Goal: Information Seeking & Learning: Learn about a topic

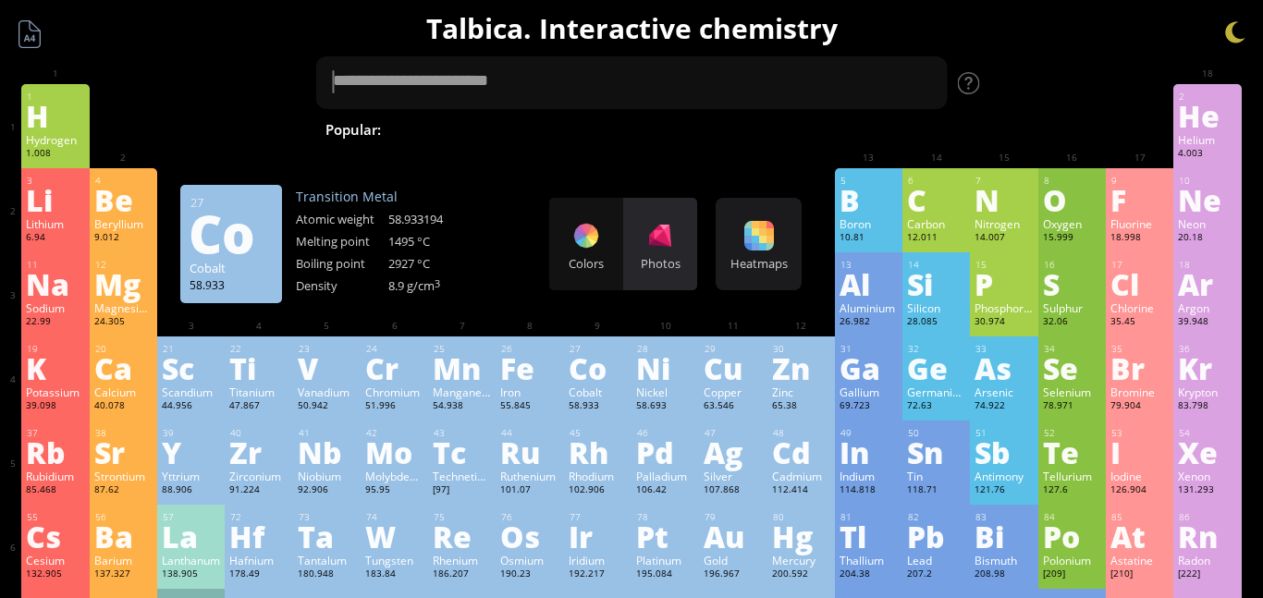
click at [667, 267] on div "Photos" at bounding box center [660, 263] width 74 height 17
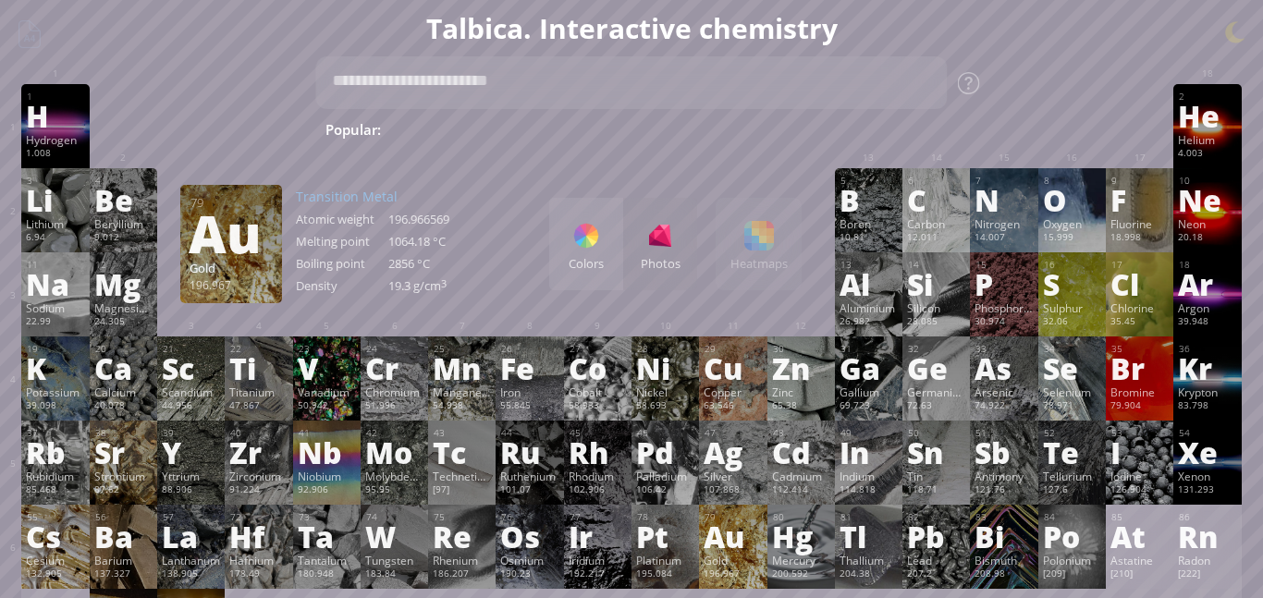
click at [712, 533] on div "Au" at bounding box center [733, 537] width 58 height 30
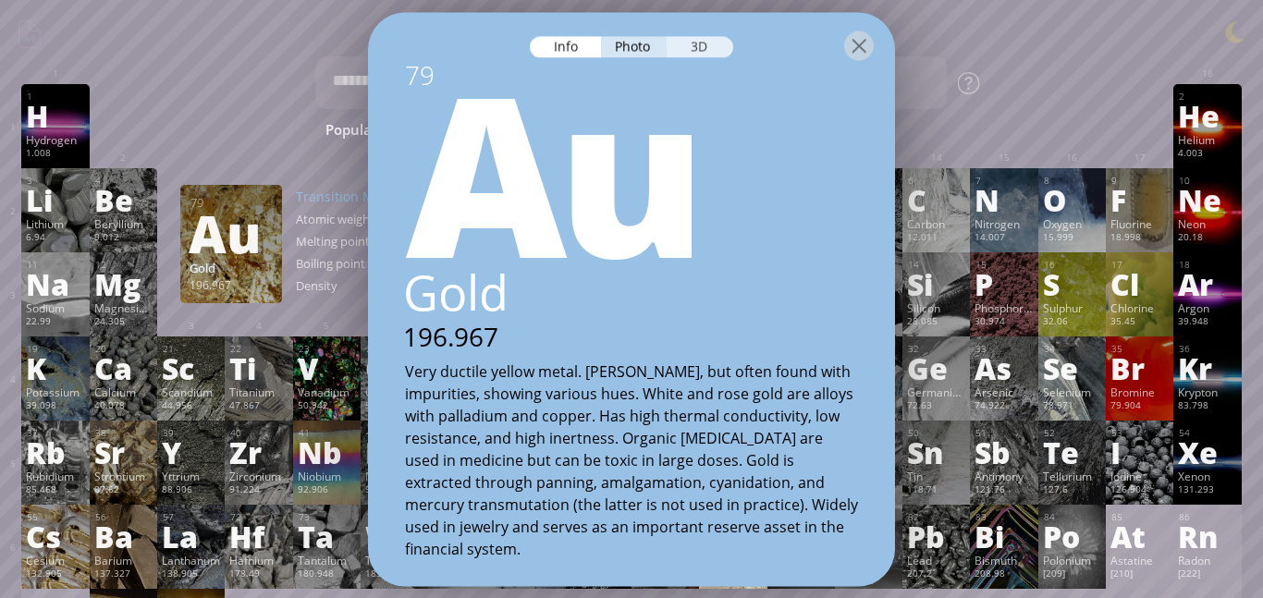
click at [699, 52] on div "3D" at bounding box center [700, 46] width 67 height 21
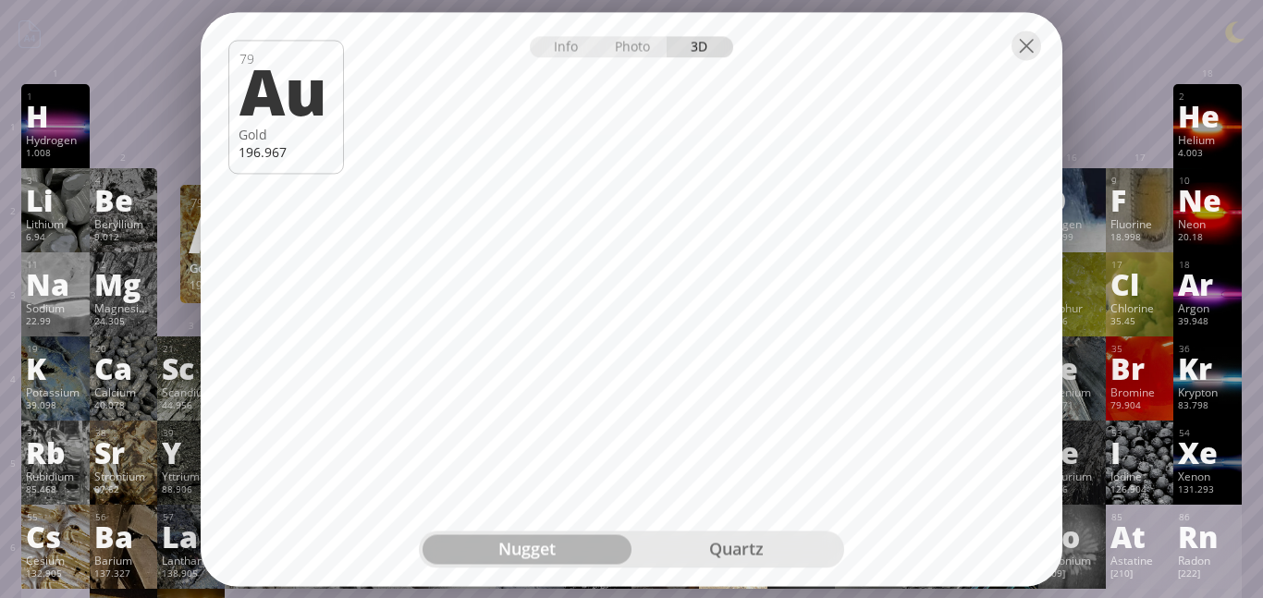
click at [717, 551] on div "quartz" at bounding box center [736, 549] width 209 height 30
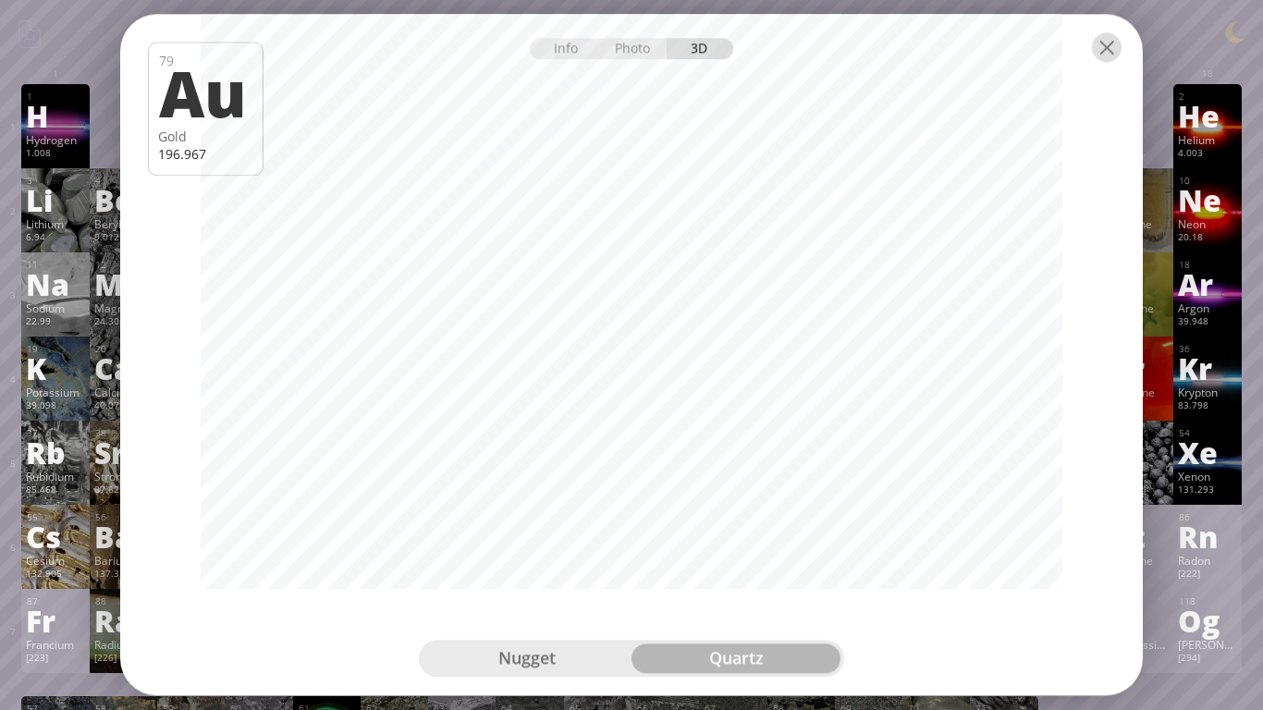
click at [1105, 61] on div at bounding box center [1107, 47] width 30 height 30
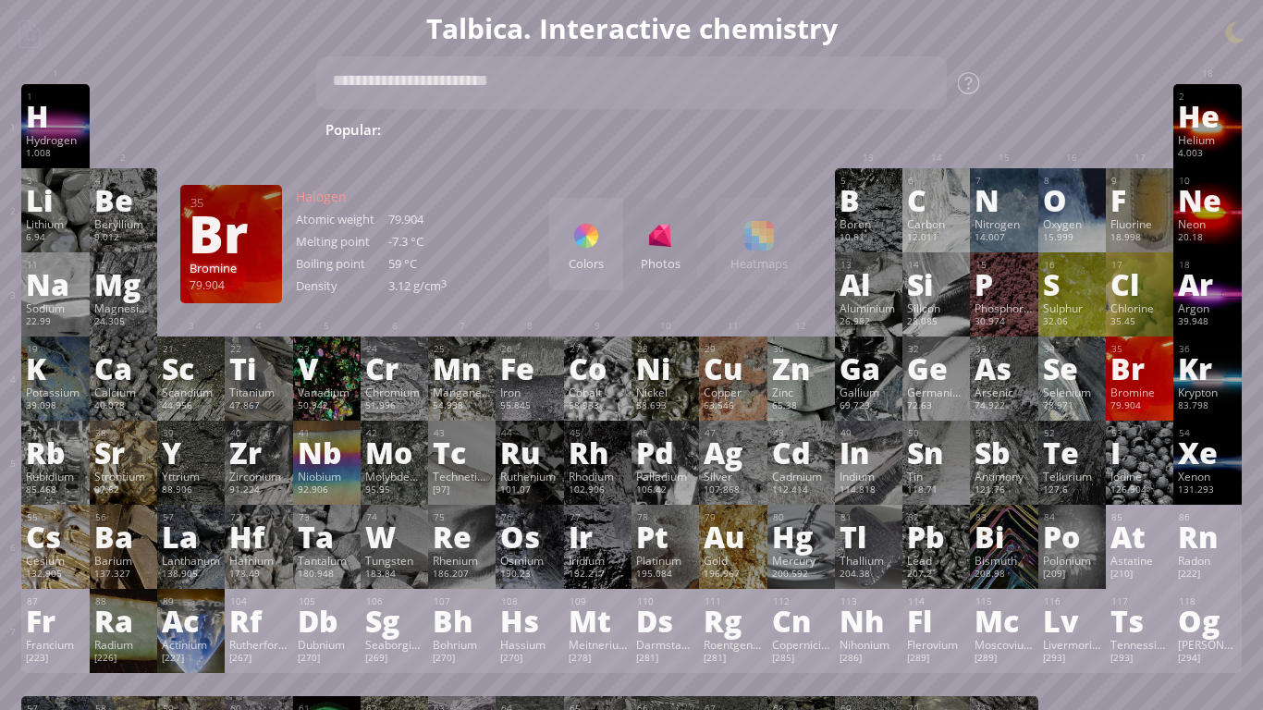
click at [1141, 380] on div "Br" at bounding box center [1140, 368] width 58 height 30
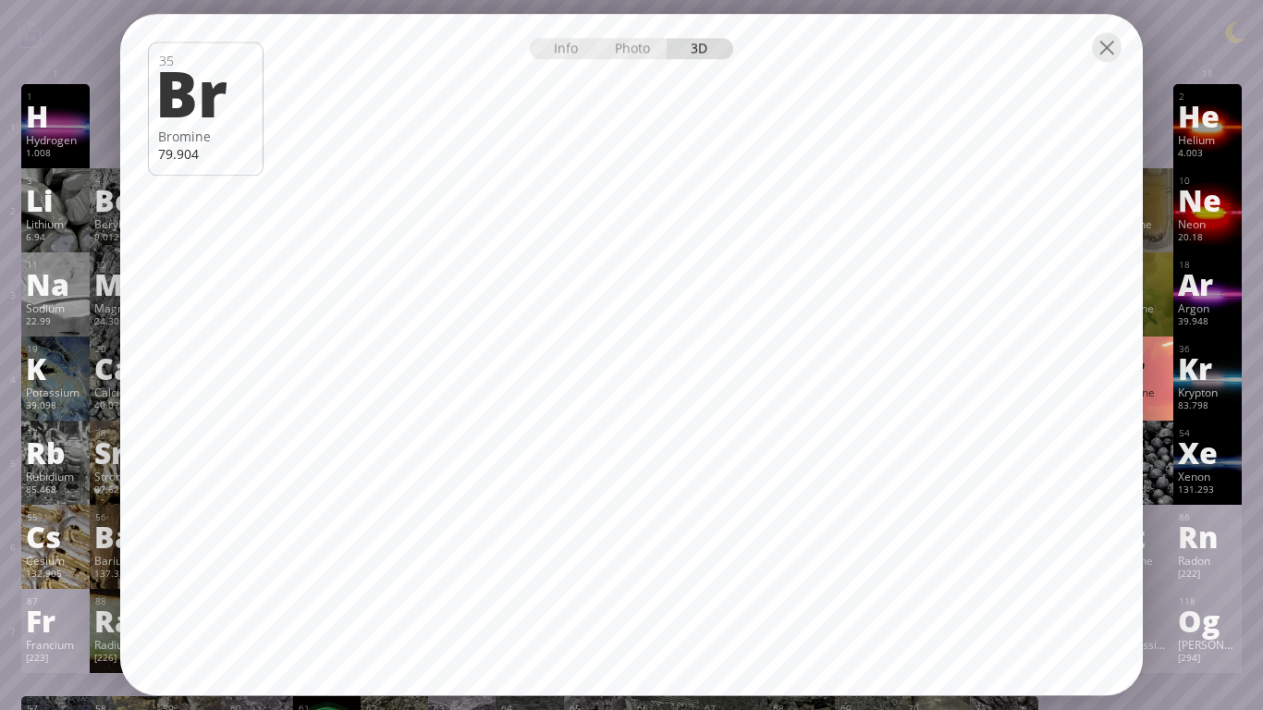
click at [1101, 63] on div at bounding box center [631, 46] width 1023 height 65
click at [1111, 57] on div at bounding box center [1107, 47] width 30 height 30
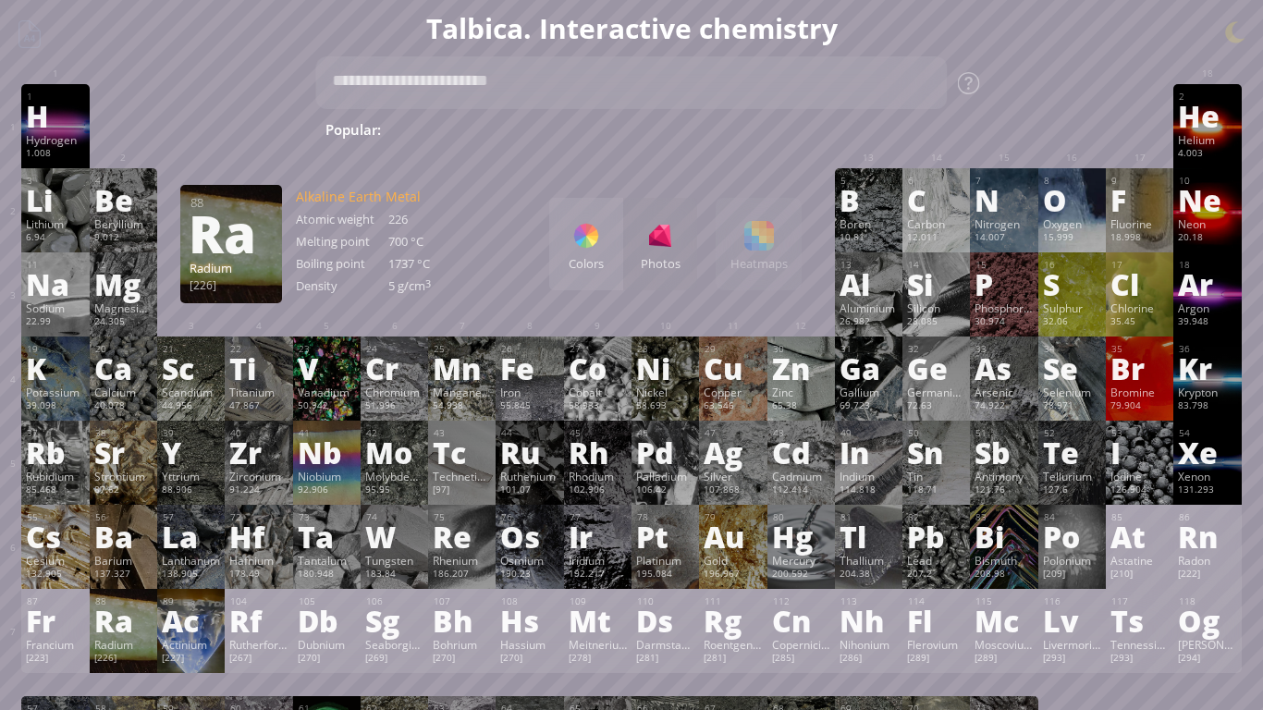
click at [101, 597] on div "Ra" at bounding box center [123, 621] width 58 height 30
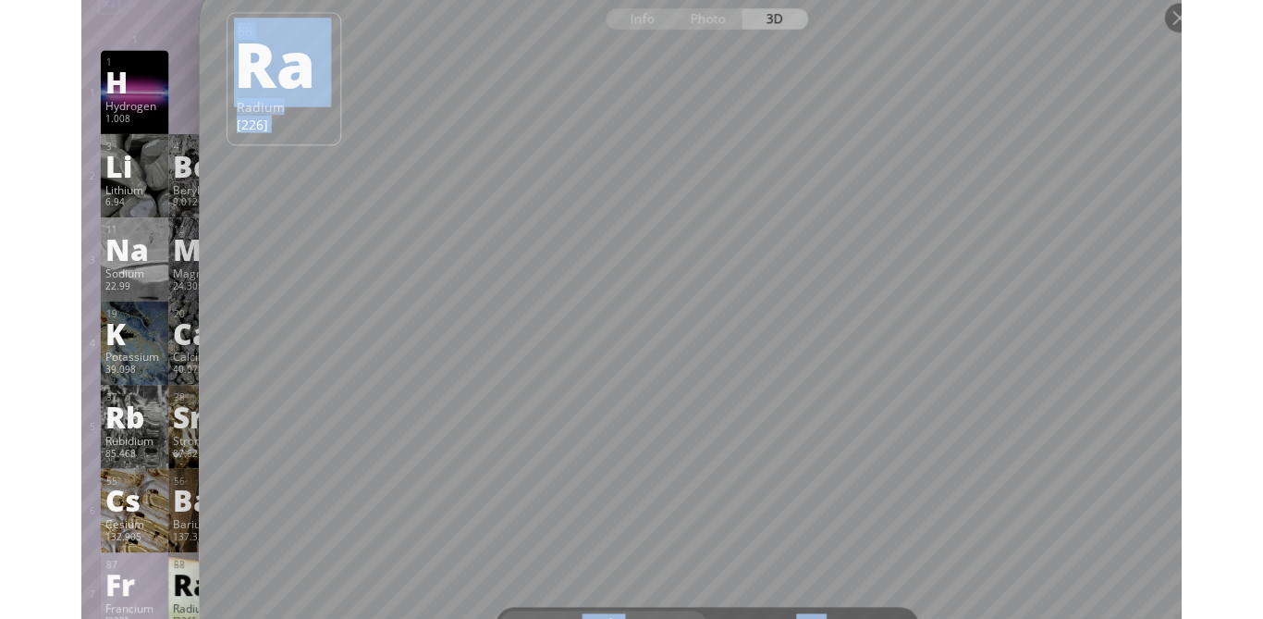
scroll to position [28, 0]
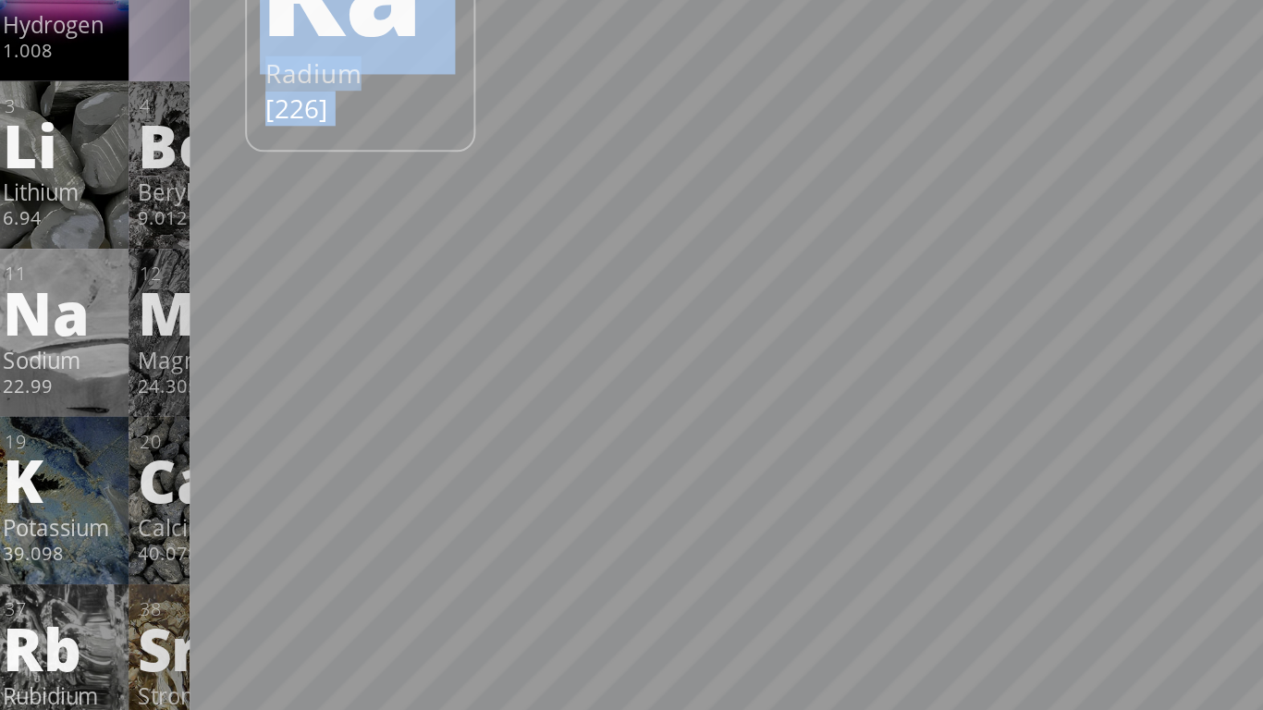
click at [358, 14] on div "The model size is ... MB. Download Downloading model... Cancel 88 Ra Radium [22…" at bounding box center [631, 14] width 1023 height 0
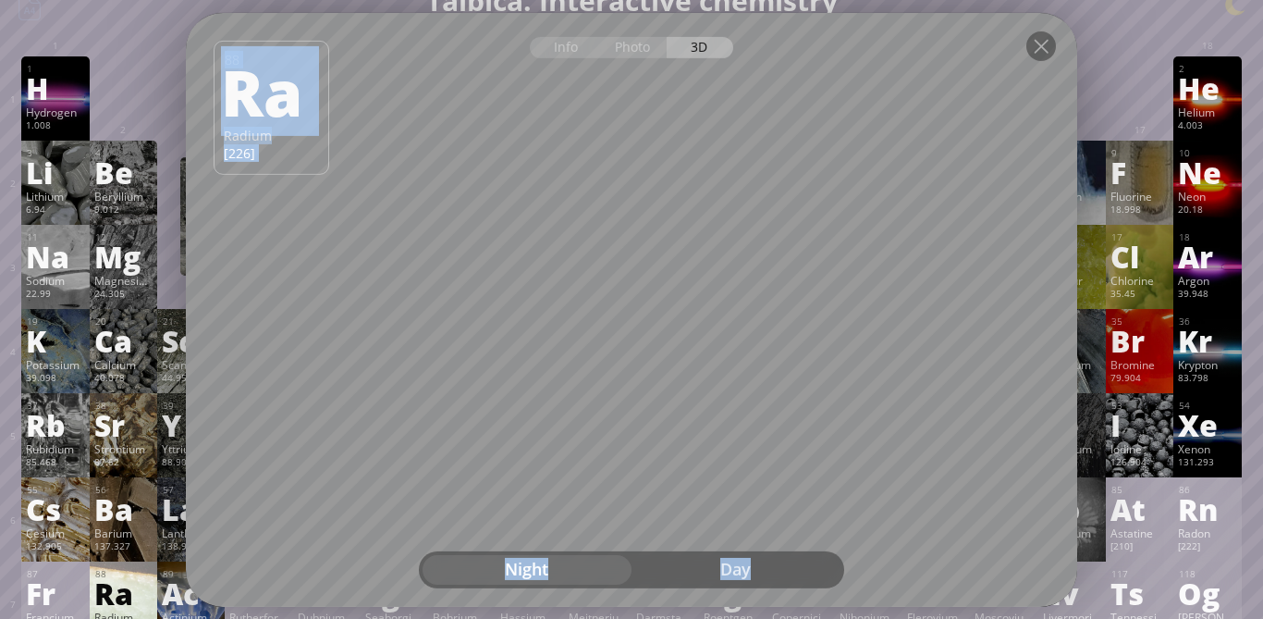
click at [719, 578] on div "Day" at bounding box center [736, 570] width 209 height 30
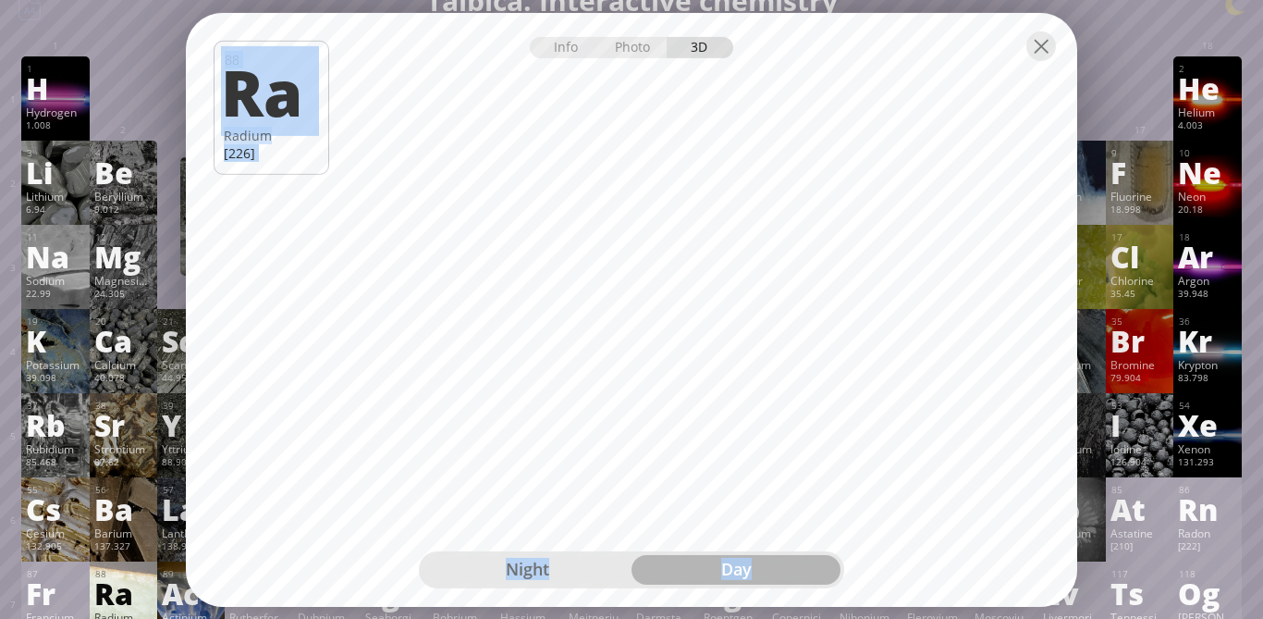
click at [540, 571] on div "Night" at bounding box center [527, 570] width 209 height 30
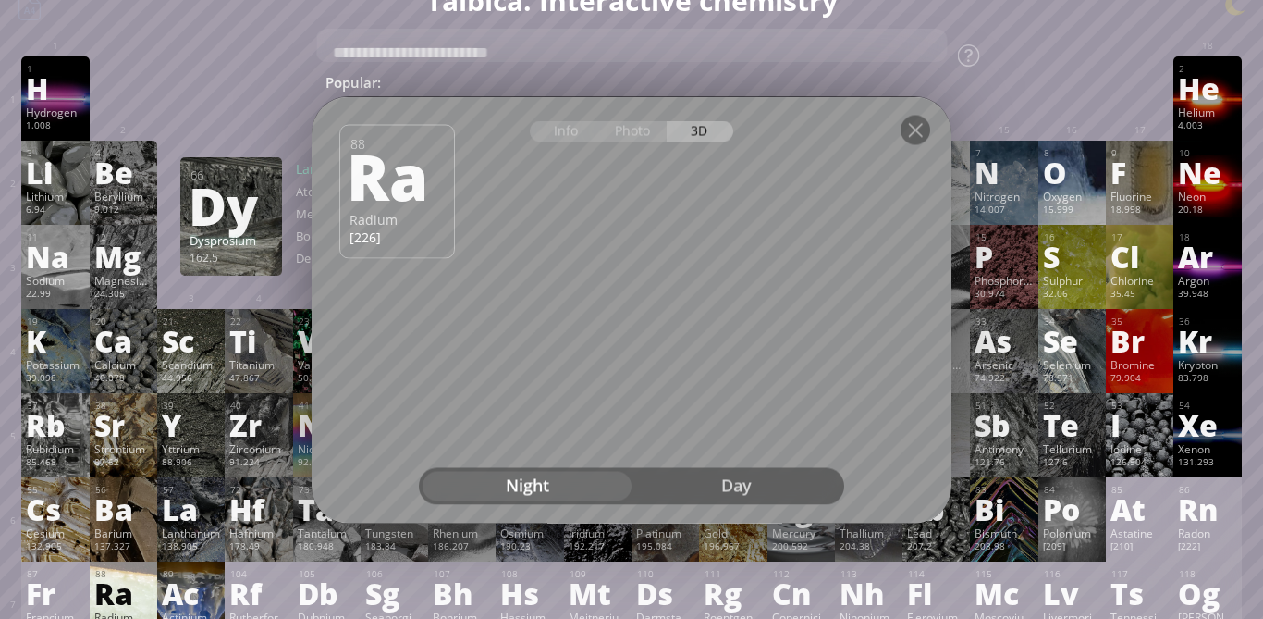
scroll to position [0, 0]
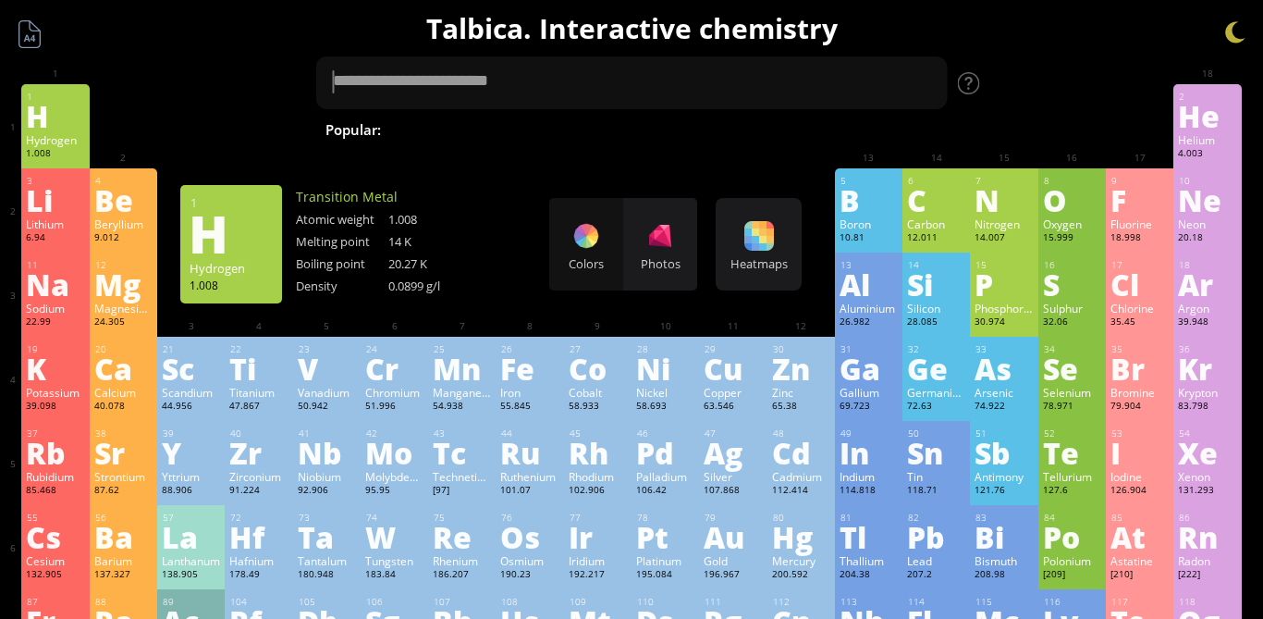
click at [657, 240] on div at bounding box center [660, 236] width 30 height 30
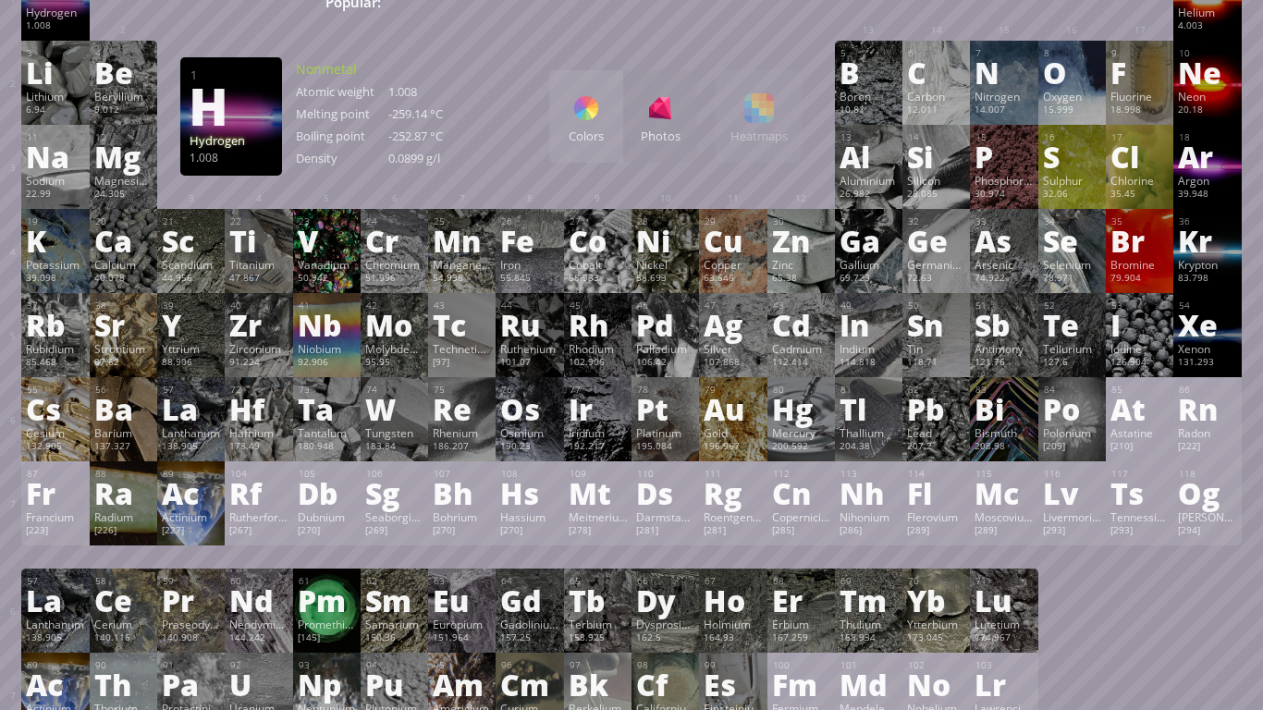
scroll to position [127, 0]
click at [104, 523] on div "Radium" at bounding box center [123, 517] width 58 height 15
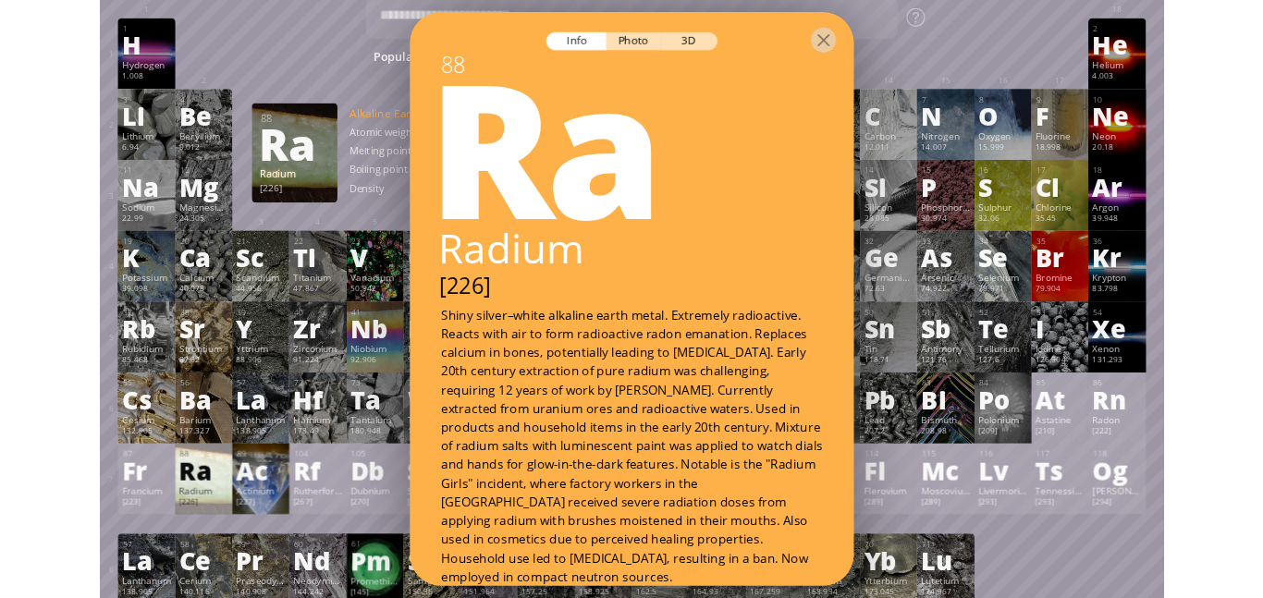
scroll to position [65, 0]
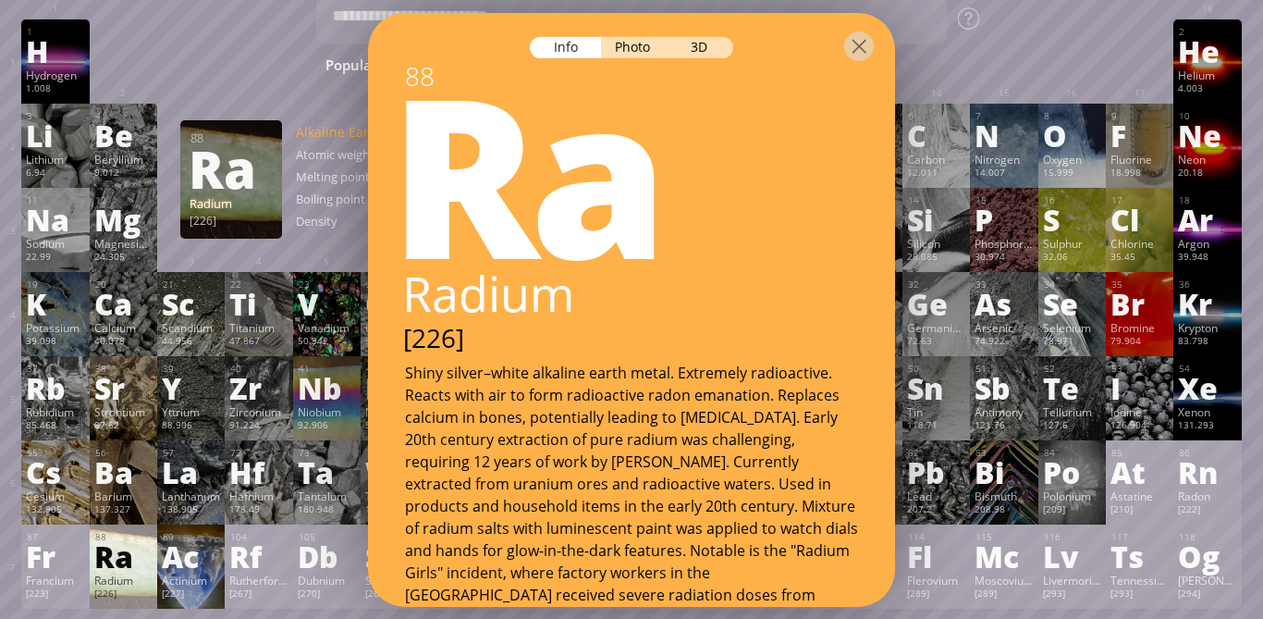
click at [711, 36] on div "3D" at bounding box center [700, 46] width 67 height 21
